Goal: Find specific page/section

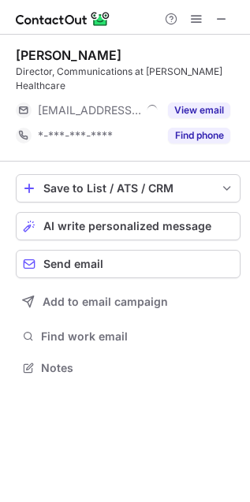
scroll to position [343, 250]
click at [215, 18] on span at bounding box center [221, 19] width 13 height 13
